Goal: Transaction & Acquisition: Purchase product/service

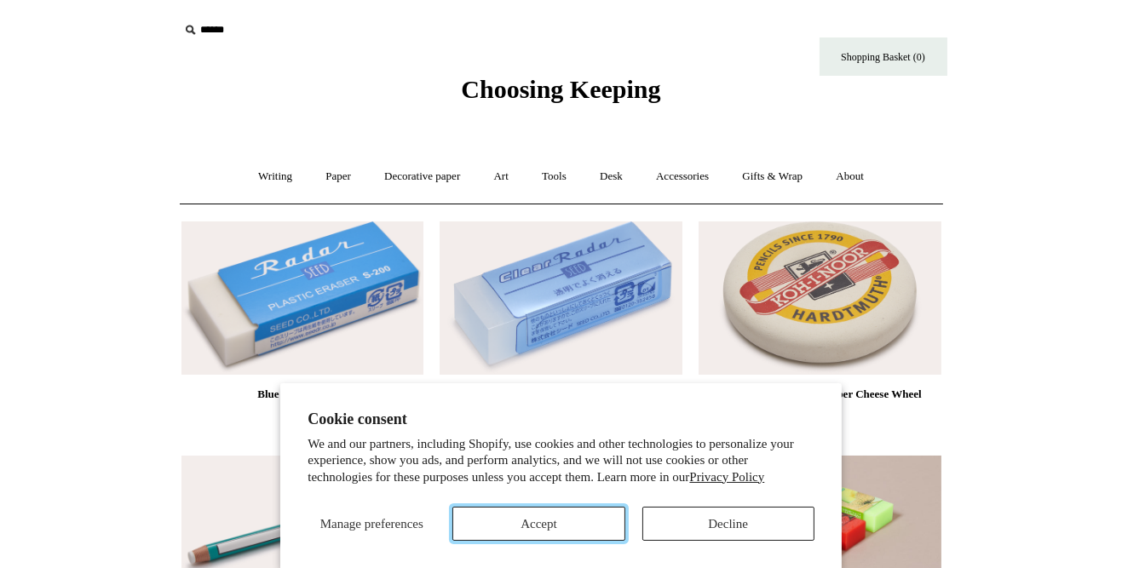
click at [556, 521] on button "Accept" at bounding box center [538, 524] width 172 height 34
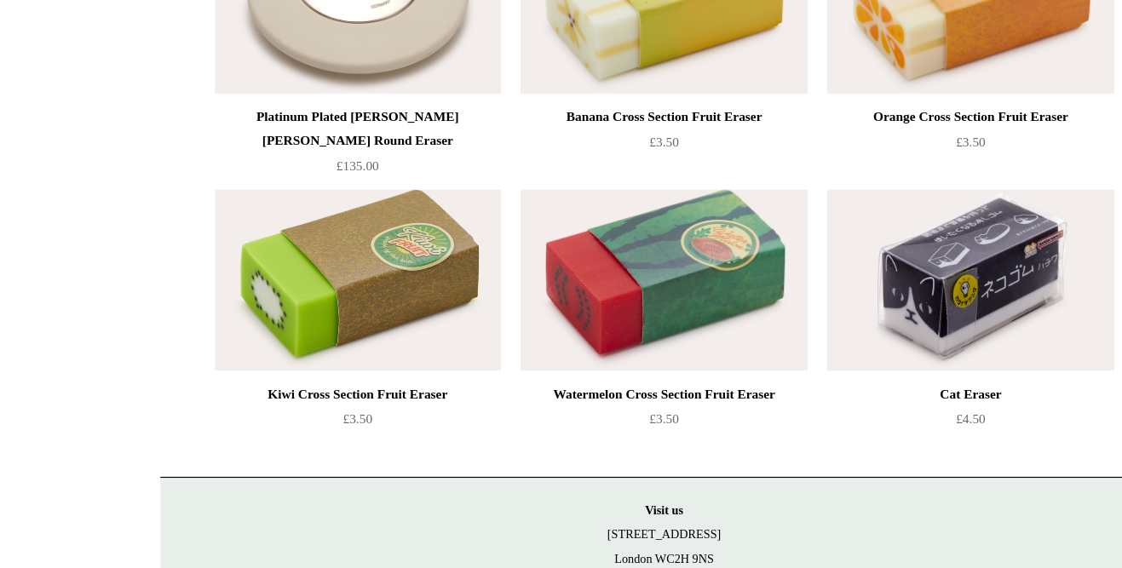
scroll to position [751, 0]
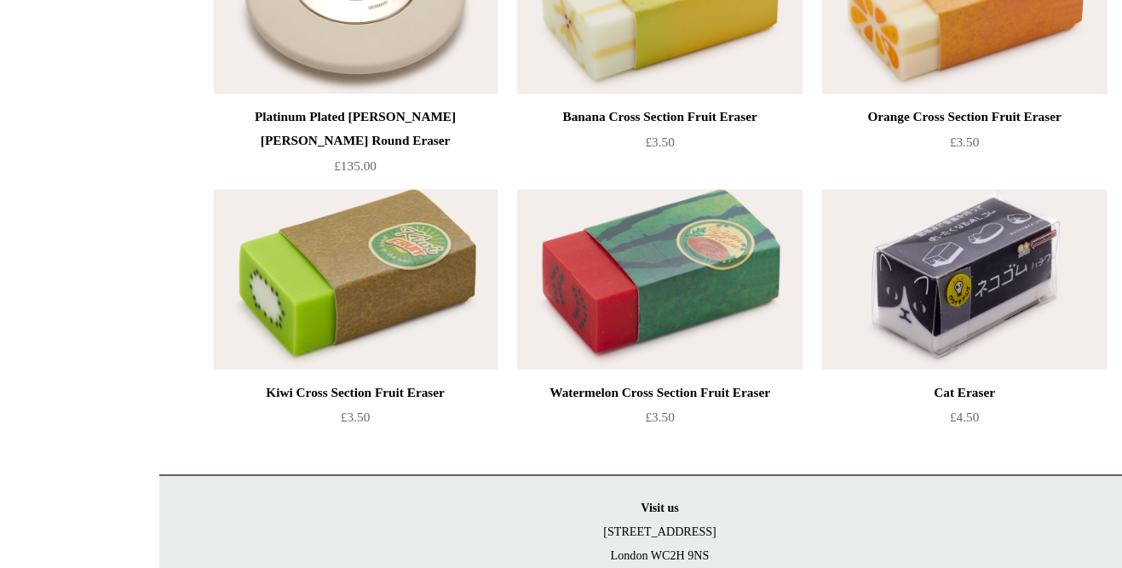
click at [320, 256] on img at bounding box center [302, 250] width 242 height 153
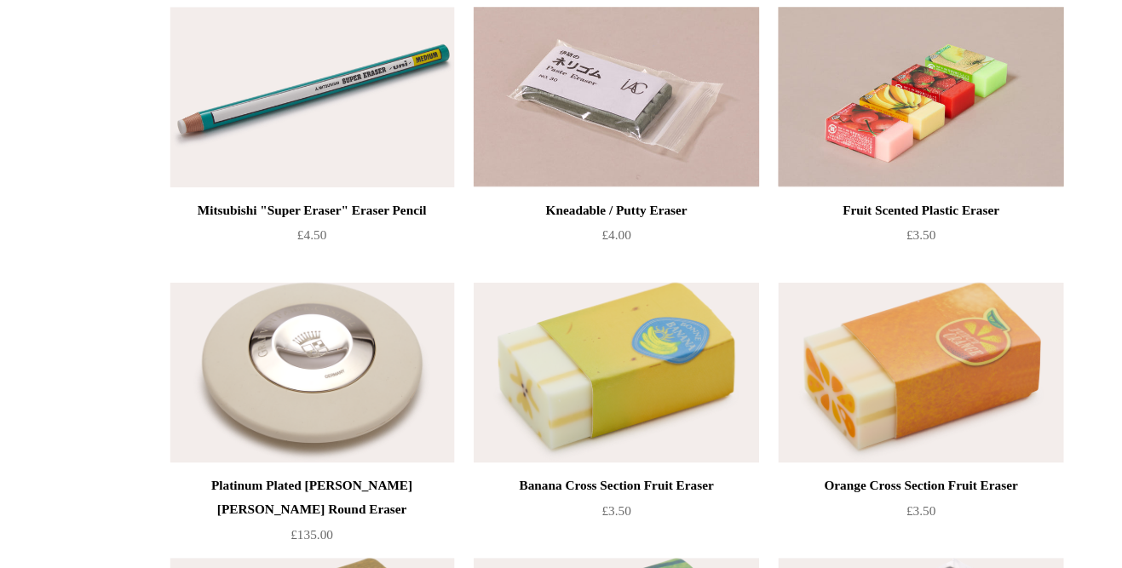
scroll to position [425, 0]
